Goal: Task Accomplishment & Management: Complete application form

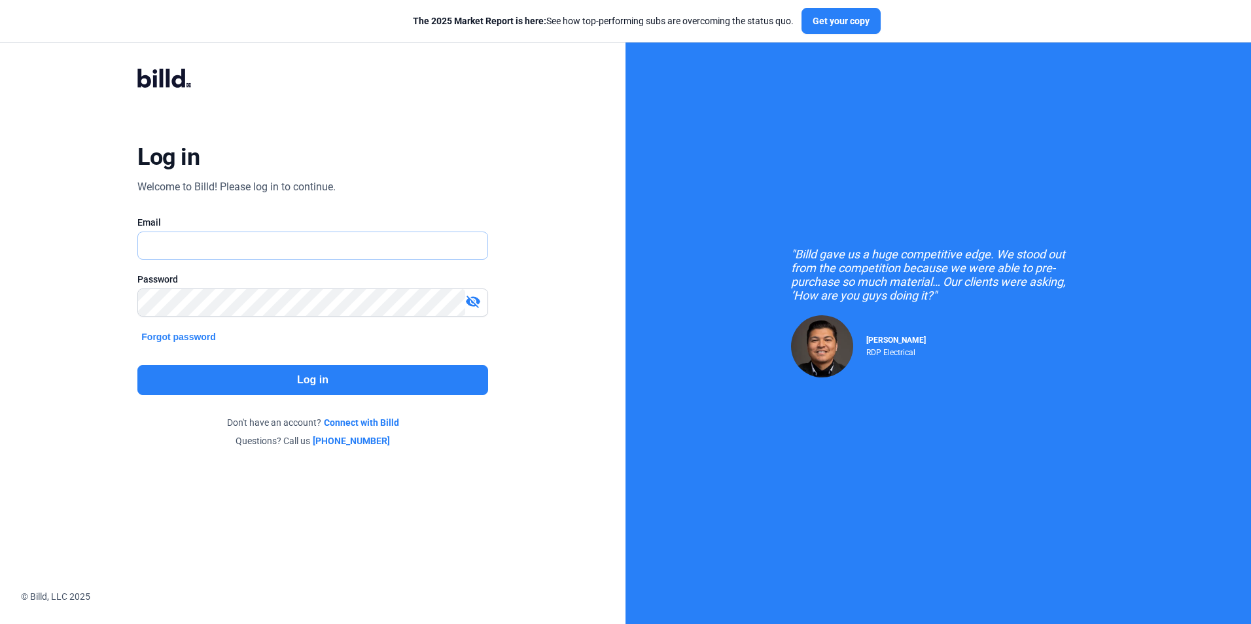
type input "[EMAIL_ADDRESS][DOMAIN_NAME]"
click at [341, 378] on button "Log in" at bounding box center [312, 380] width 350 height 30
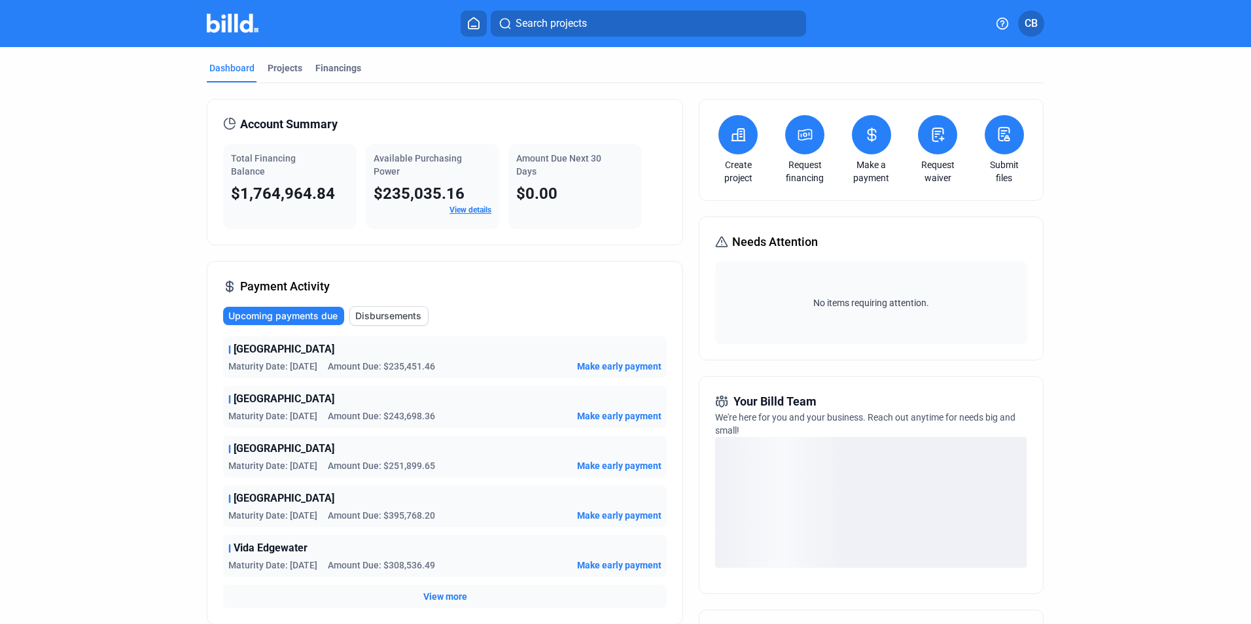
click at [943, 173] on link "Request waiver" at bounding box center [938, 171] width 46 height 26
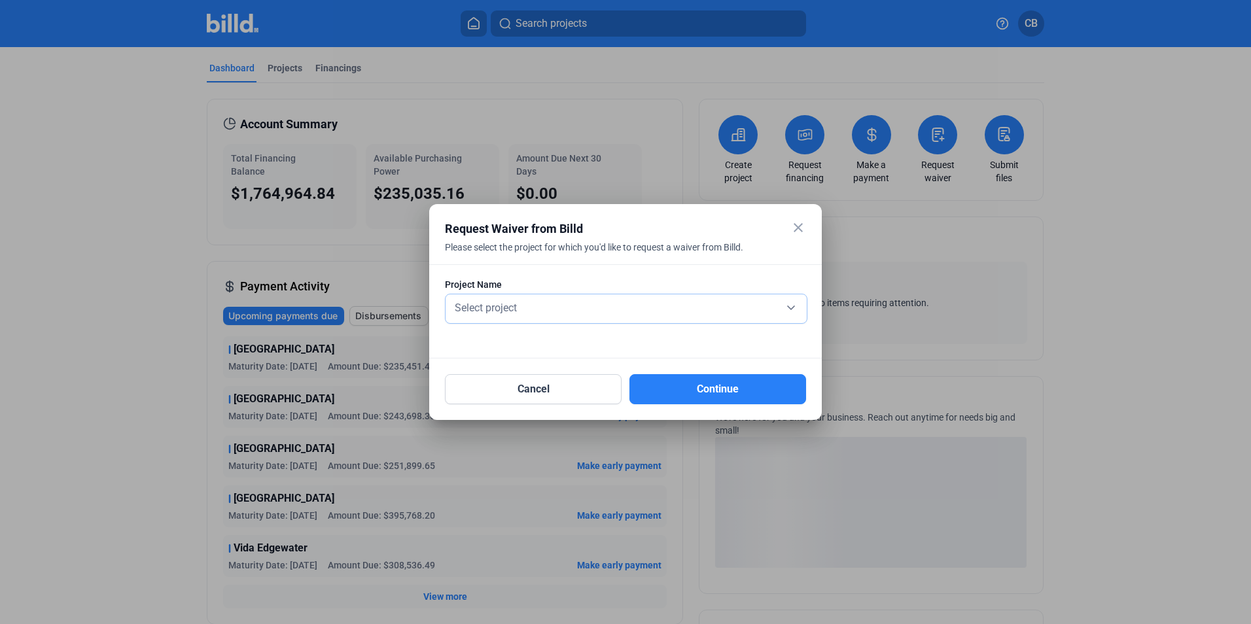
click at [628, 320] on div "Select project" at bounding box center [626, 309] width 348 height 29
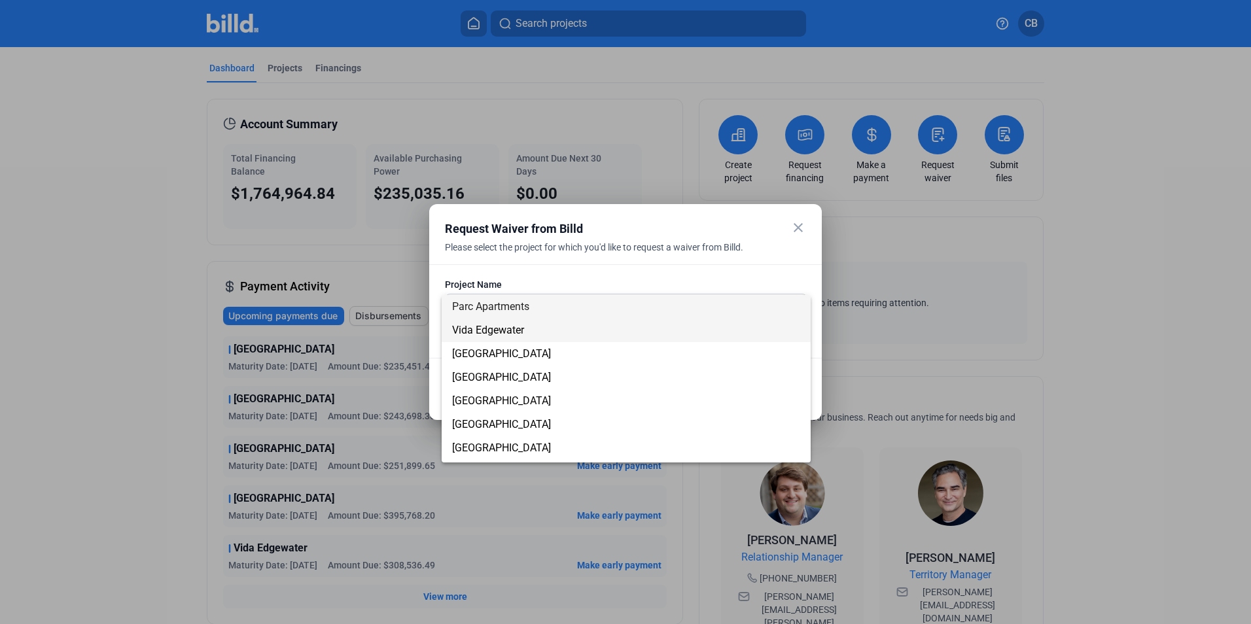
click at [587, 331] on span "Vida Edgewater" at bounding box center [626, 331] width 348 height 24
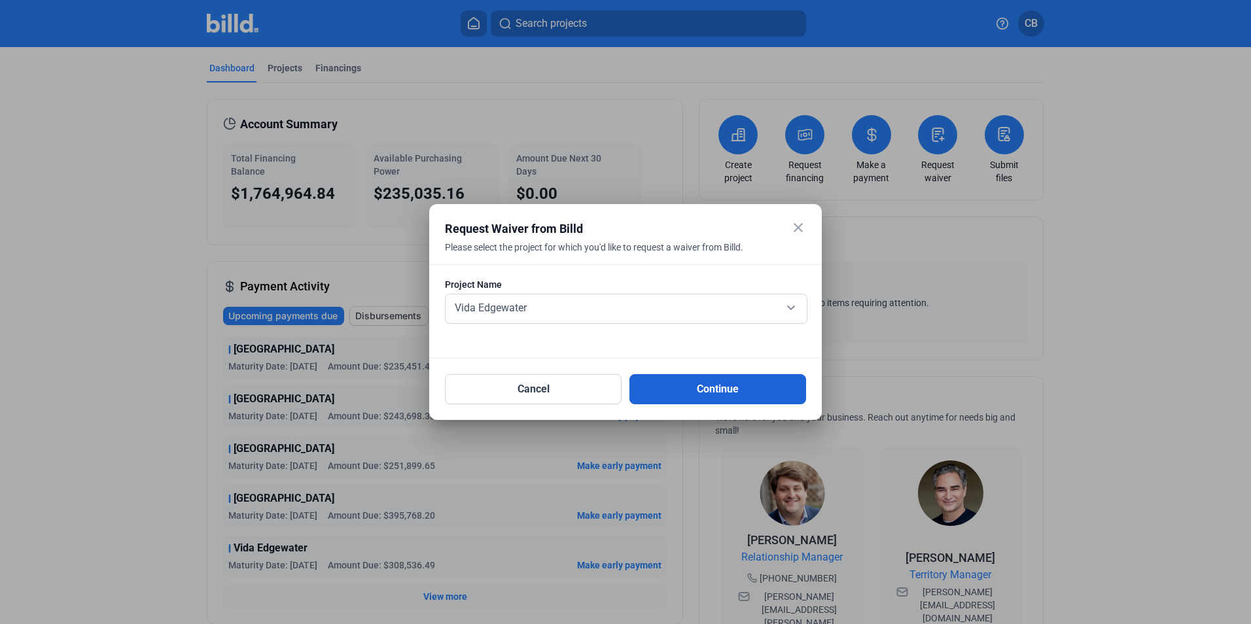
click at [711, 382] on button "Continue" at bounding box center [718, 389] width 177 height 30
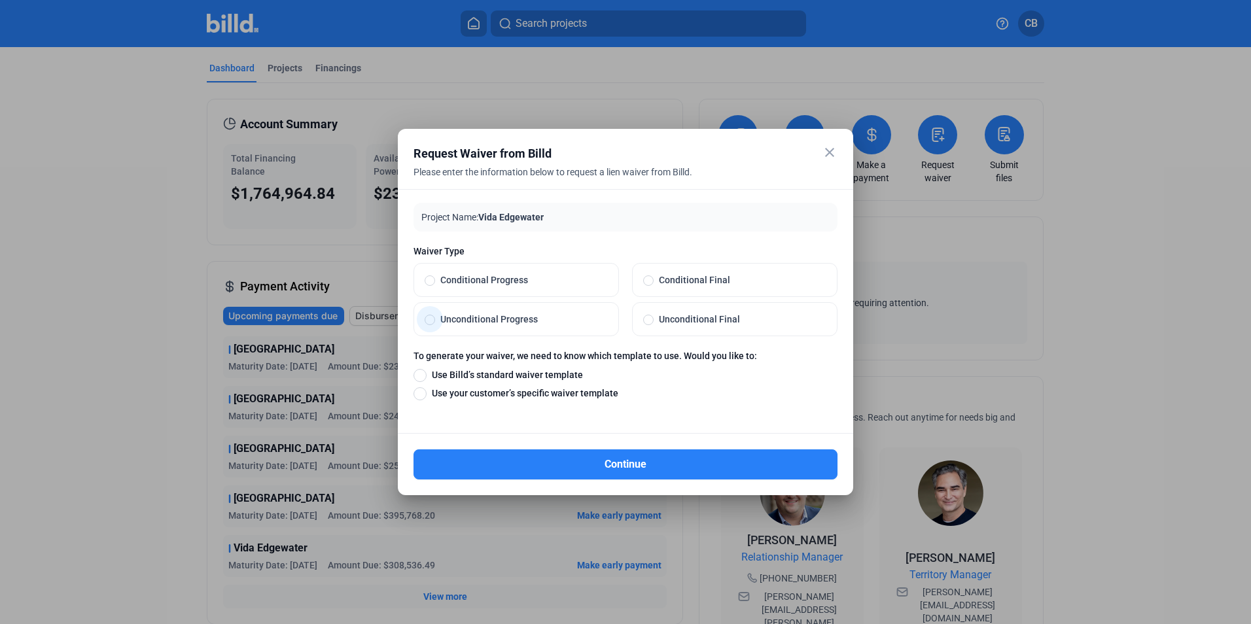
click at [492, 317] on span "Unconditional Progress" at bounding box center [521, 319] width 173 height 13
click at [435, 317] on input "Unconditional Progress" at bounding box center [430, 320] width 10 height 12
radio input "true"
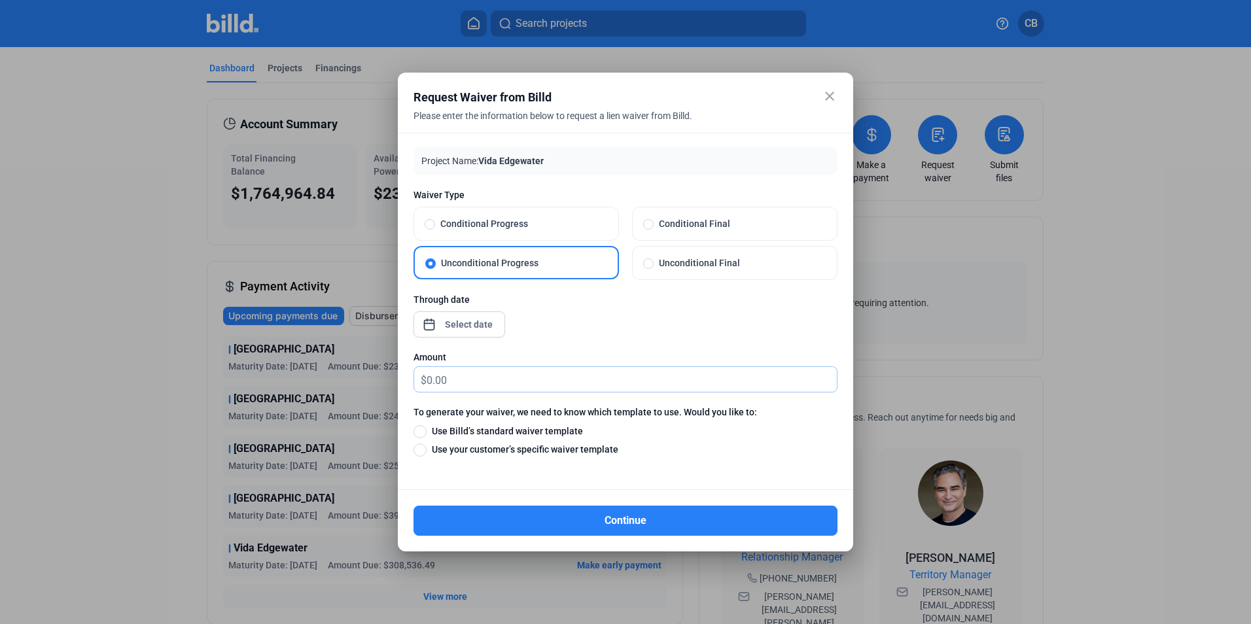
click at [461, 376] on input "text" at bounding box center [632, 380] width 410 height 26
type input "10.00"
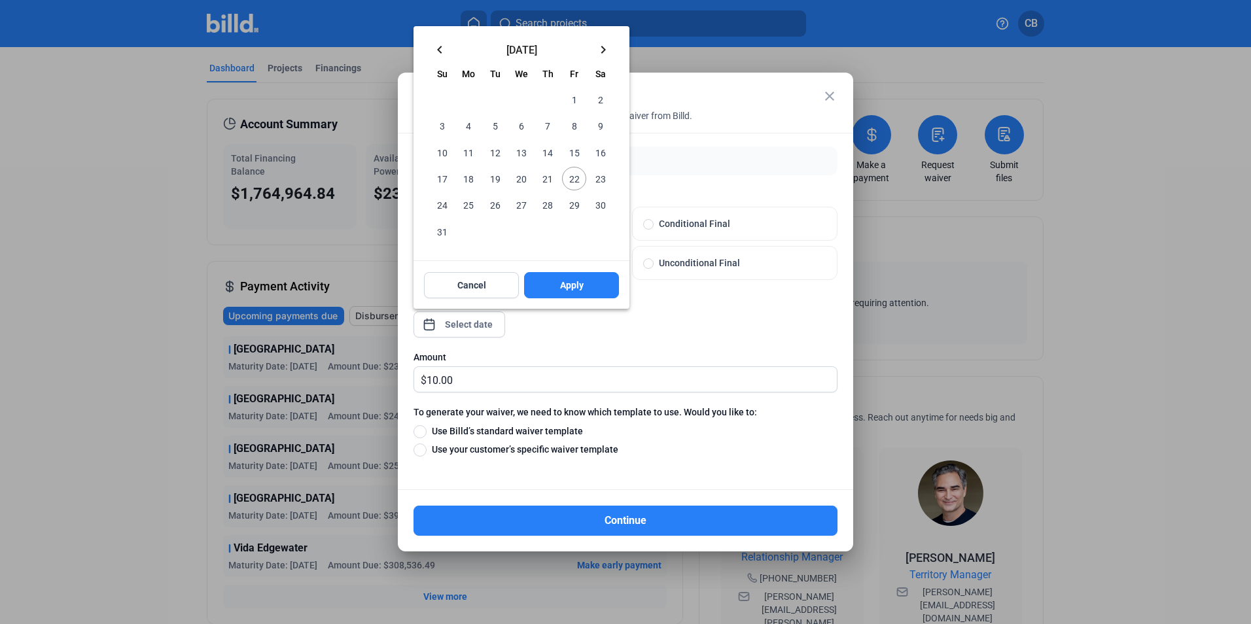
click at [486, 329] on div "close Request Waiver from Billd Please enter the information below to request a…" at bounding box center [625, 312] width 1251 height 624
click at [427, 47] on button "keyboard_arrow_left" at bounding box center [440, 49] width 26 height 26
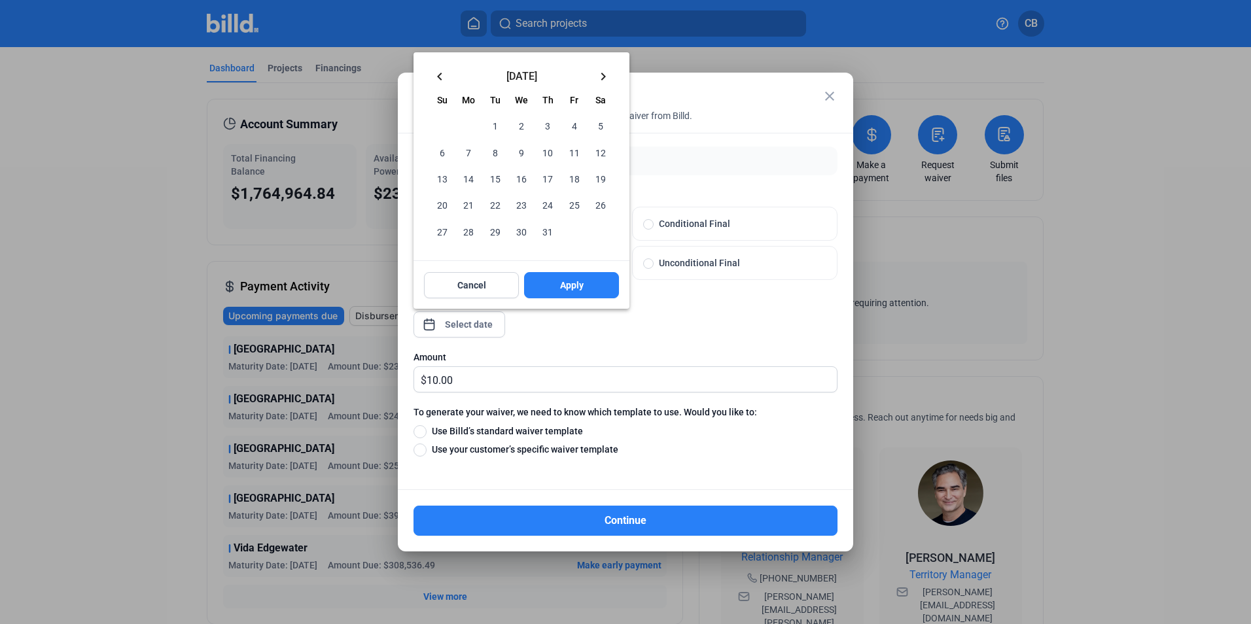
click at [434, 79] on mat-icon "keyboard_arrow_left" at bounding box center [440, 77] width 16 height 16
click at [474, 230] on span "30" at bounding box center [469, 231] width 24 height 24
click at [565, 291] on span "Apply" at bounding box center [572, 285] width 24 height 13
type input "[DATE]"
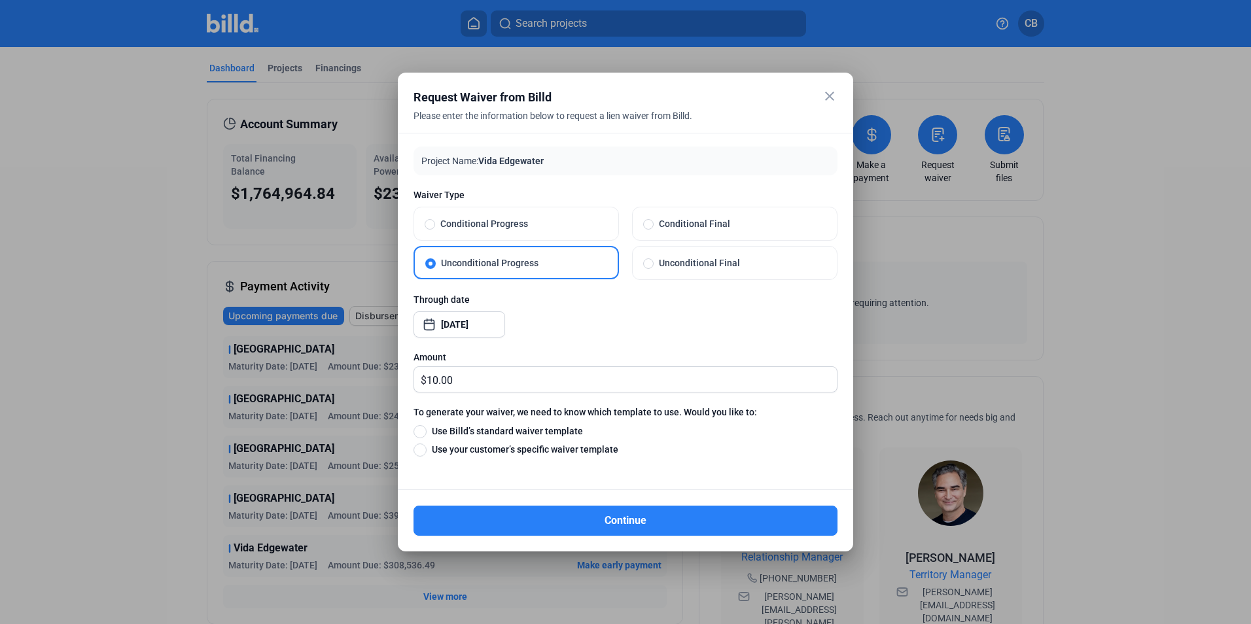
click at [533, 432] on span "Use Billd’s standard waiver template" at bounding box center [505, 431] width 156 height 13
click at [427, 432] on input "Use Billd’s standard waiver template" at bounding box center [420, 431] width 13 height 14
radio input "true"
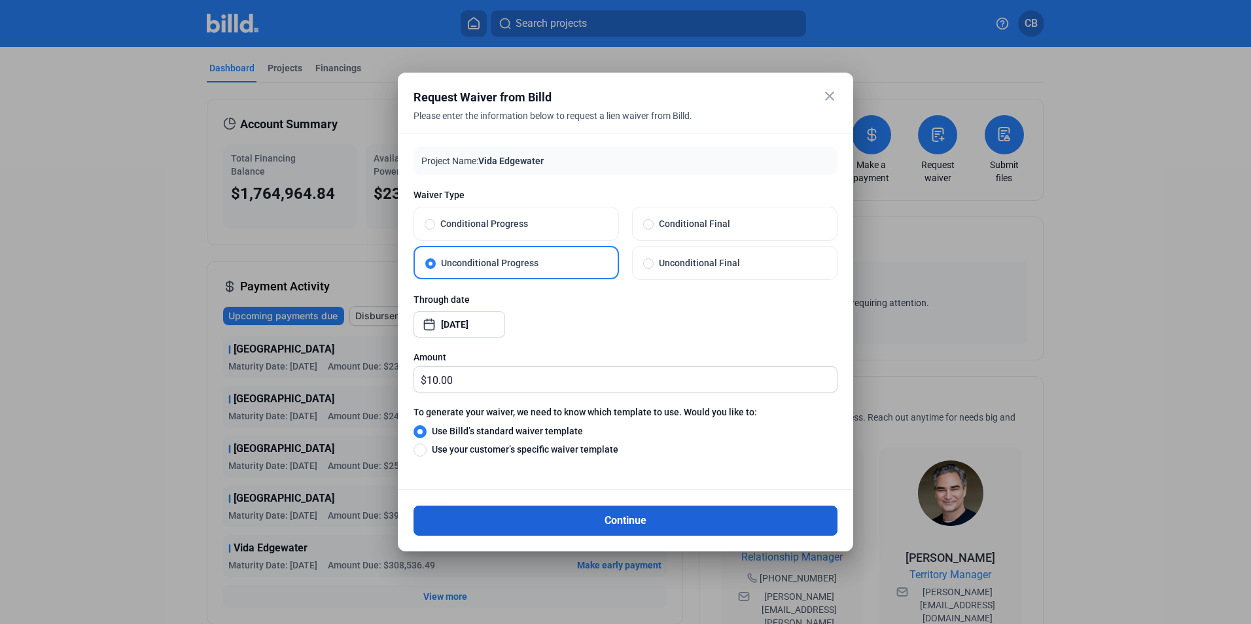
click at [620, 524] on button "Continue" at bounding box center [626, 521] width 424 height 30
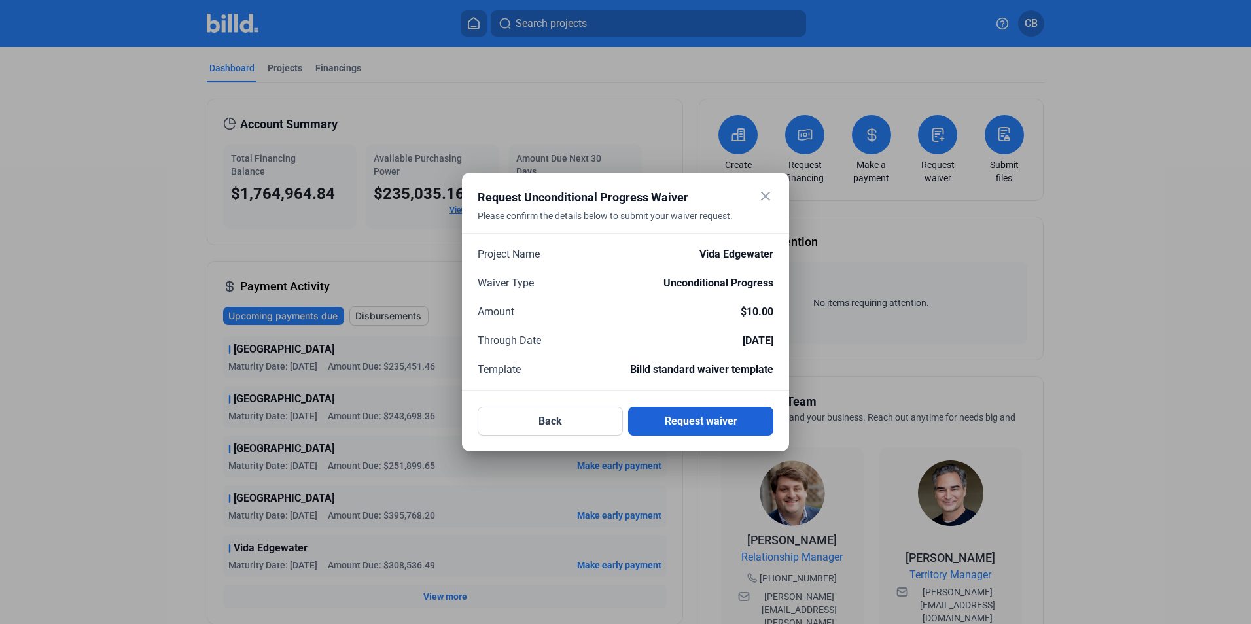
click at [709, 421] on button "Request waiver" at bounding box center [700, 421] width 145 height 29
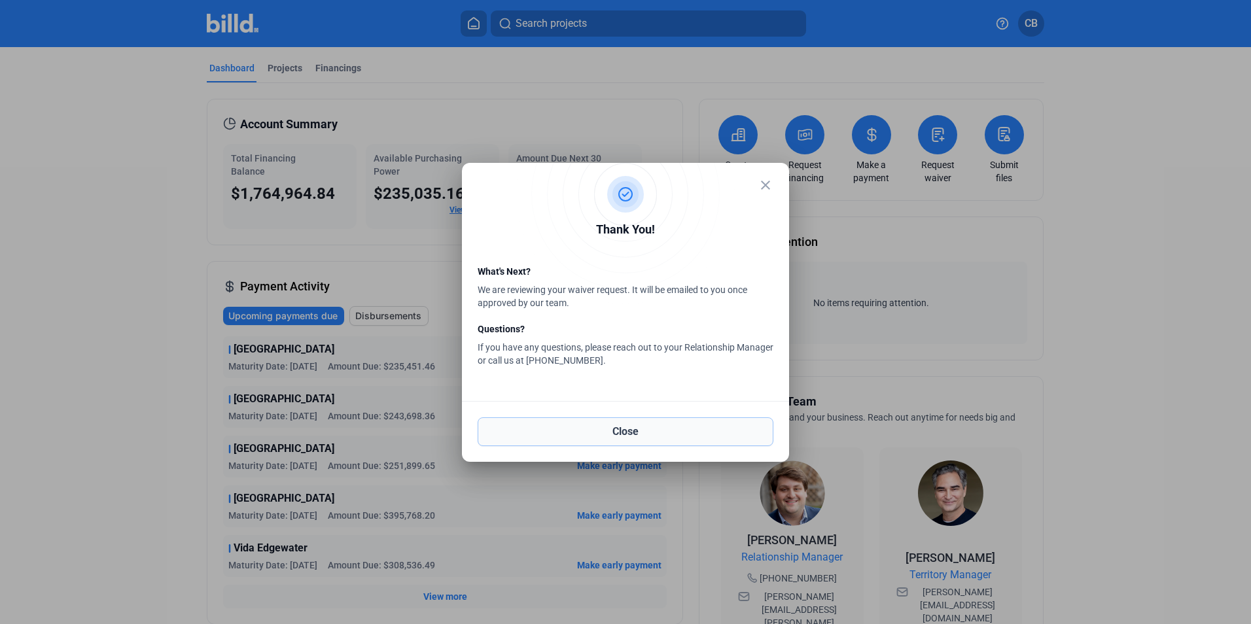
click at [670, 427] on button "Close" at bounding box center [626, 432] width 296 height 29
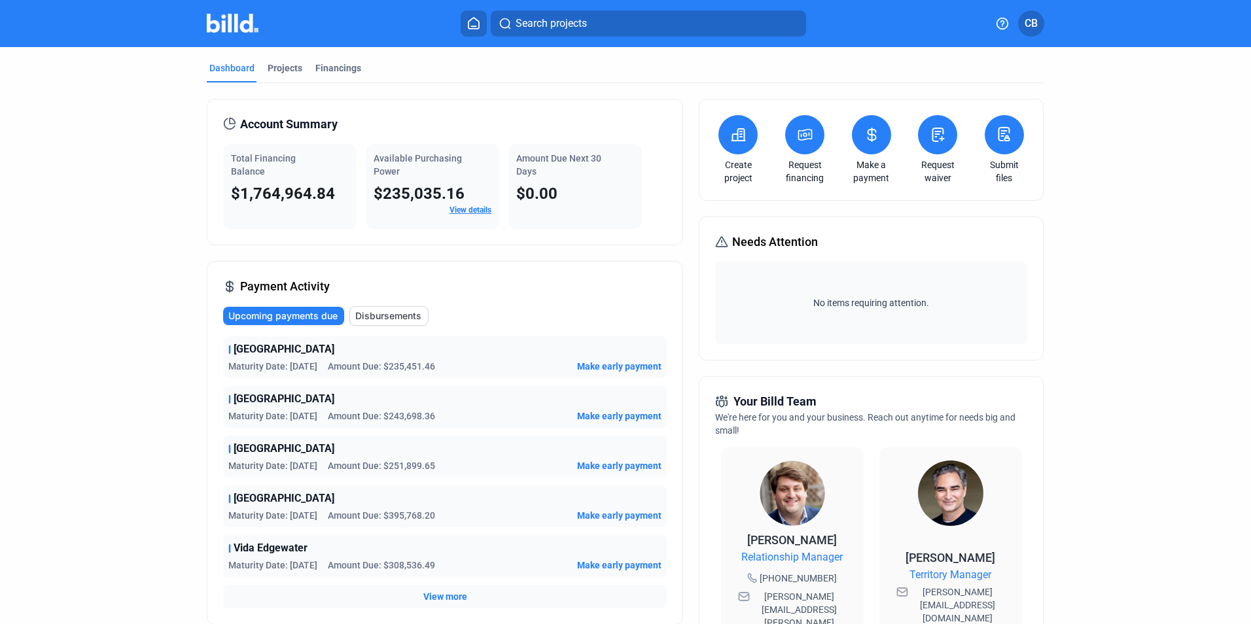
click at [225, 29] on img at bounding box center [233, 23] width 52 height 19
